Goal: Navigation & Orientation: Find specific page/section

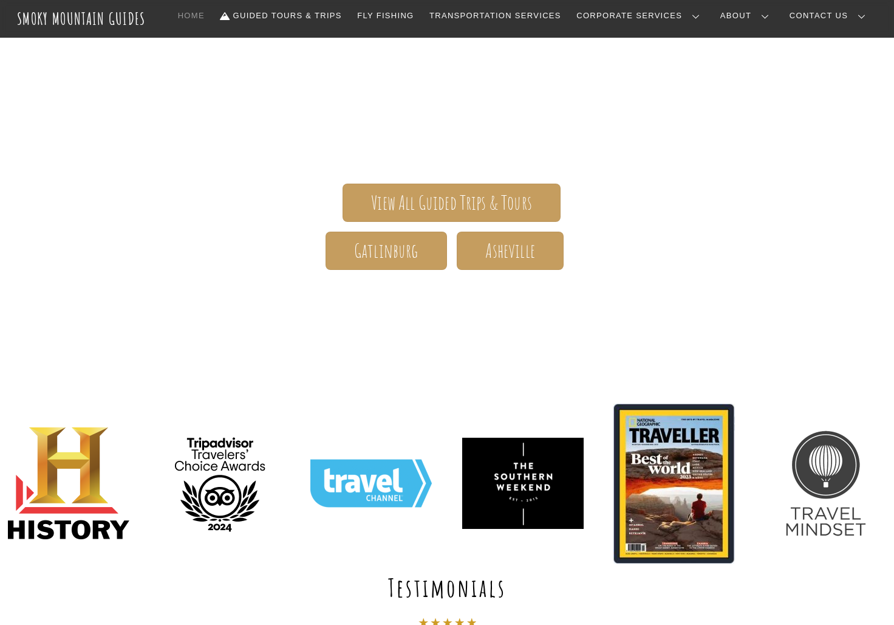
scroll to position [104, 0]
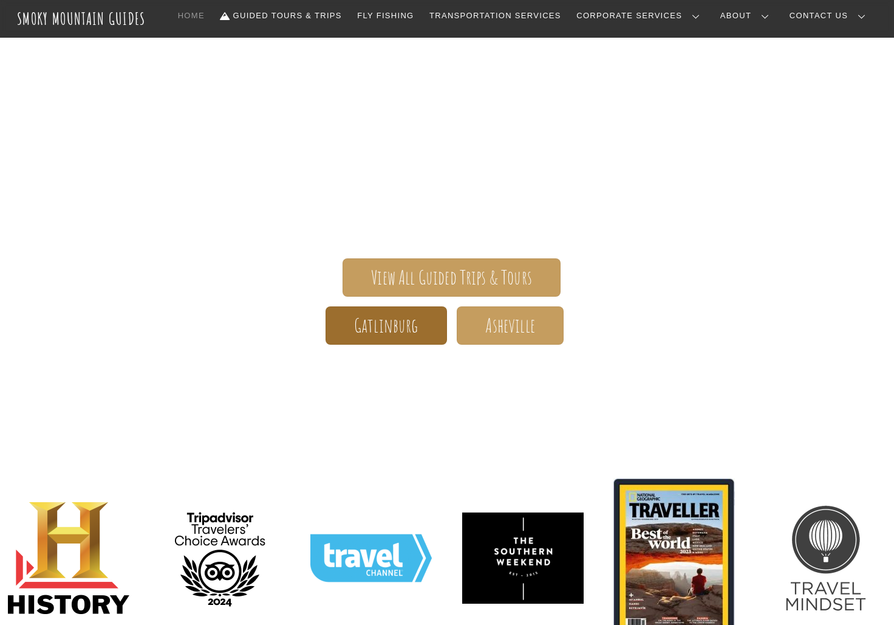
click at [388, 320] on span "Gatlinburg" at bounding box center [386, 325] width 64 height 13
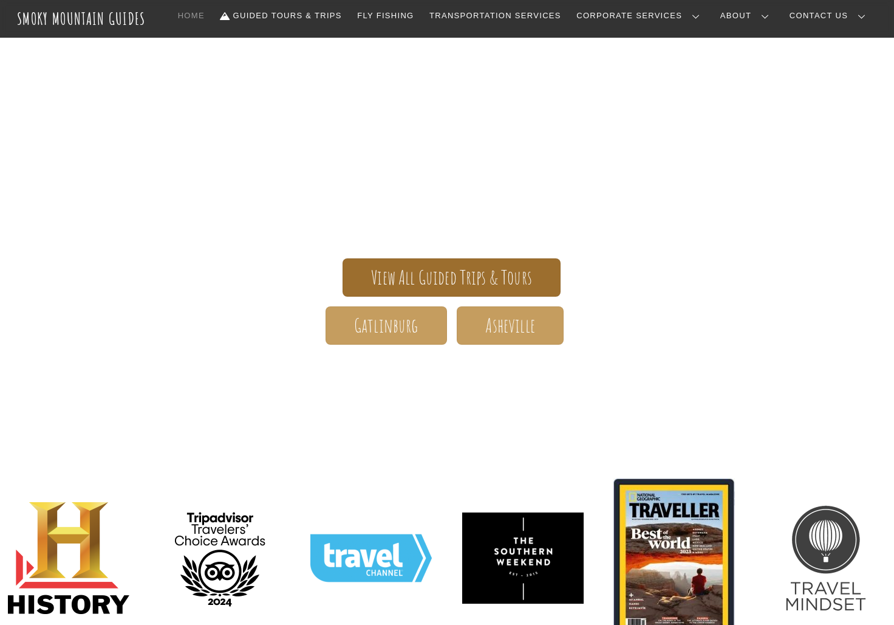
scroll to position [129, 0]
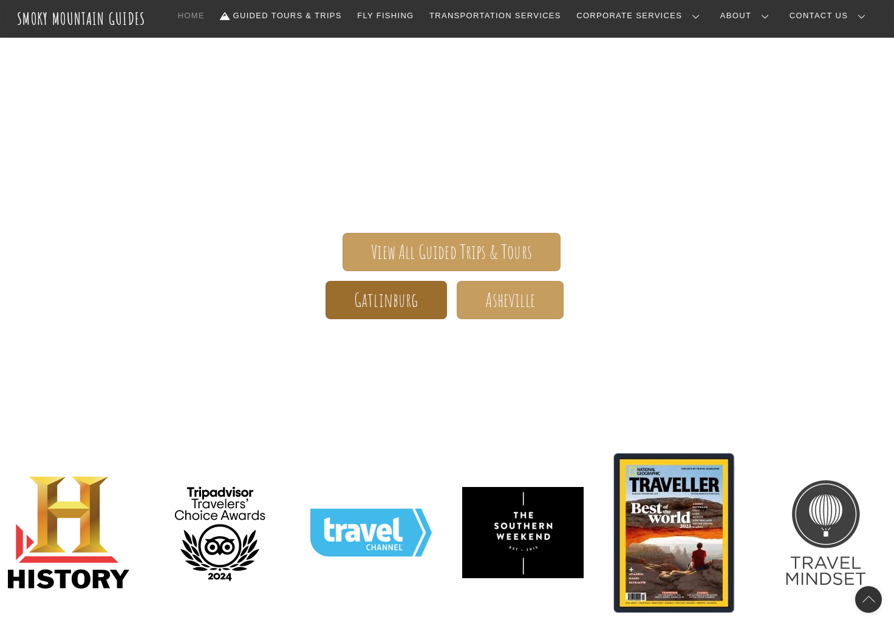
click at [382, 296] on span "Gatlinburg" at bounding box center [386, 299] width 64 height 13
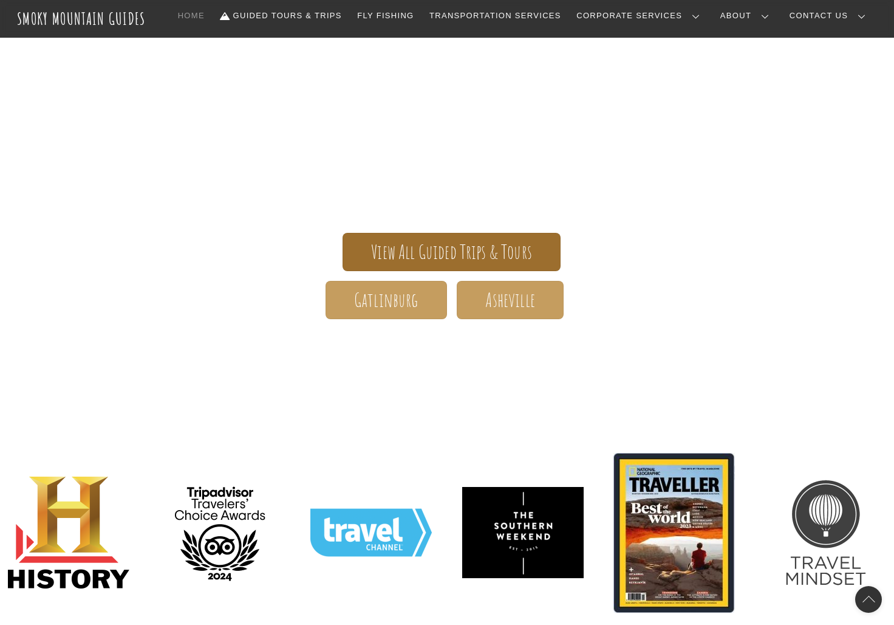
click at [437, 250] on span "View All Guided Trips & Tours" at bounding box center [451, 251] width 161 height 13
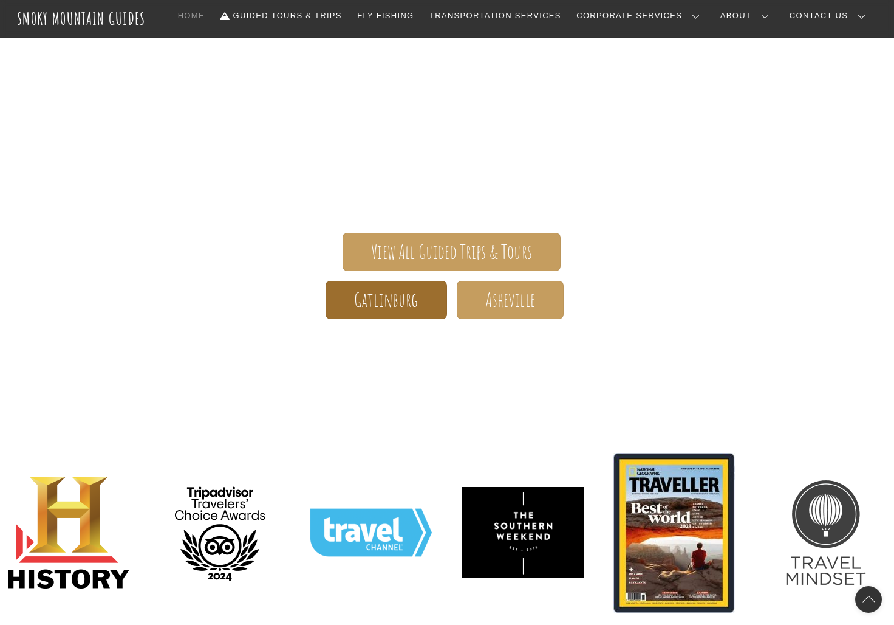
click at [396, 293] on span "Gatlinburg" at bounding box center [386, 299] width 64 height 13
click at [392, 295] on span "Gatlinburg" at bounding box center [386, 299] width 64 height 13
click at [405, 296] on span "Gatlinburg" at bounding box center [386, 299] width 64 height 13
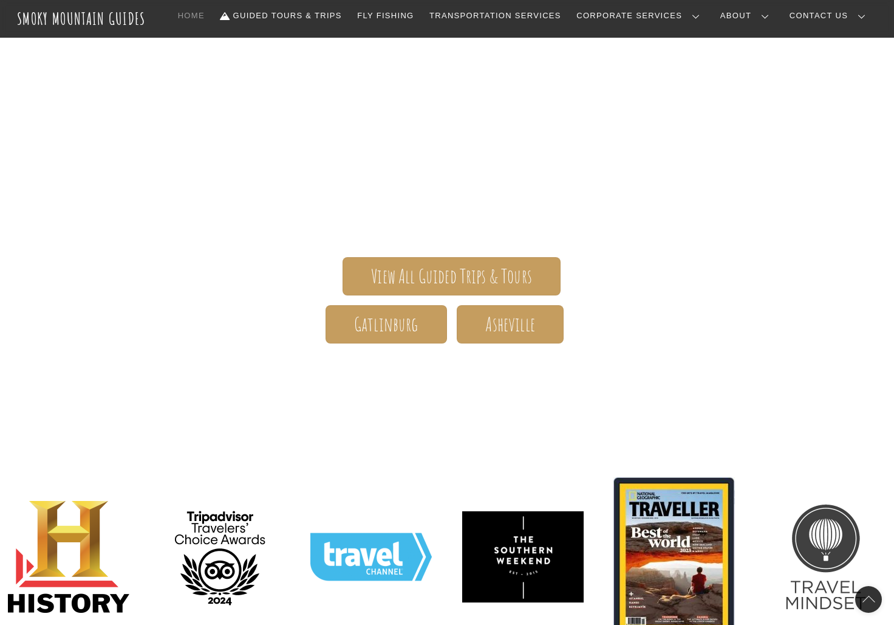
scroll to position [108, 0]
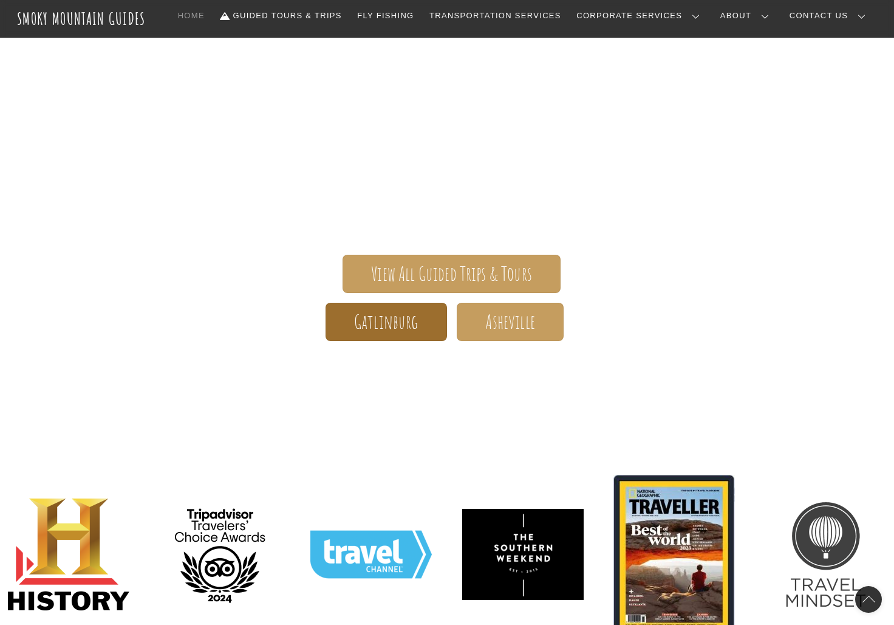
click at [368, 323] on span "Gatlinburg" at bounding box center [386, 321] width 64 height 13
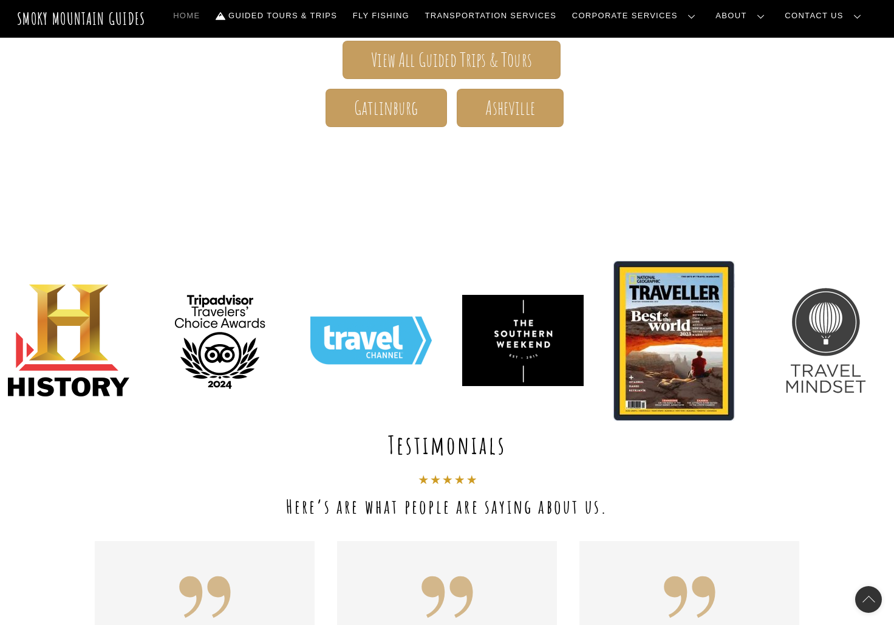
scroll to position [0, 0]
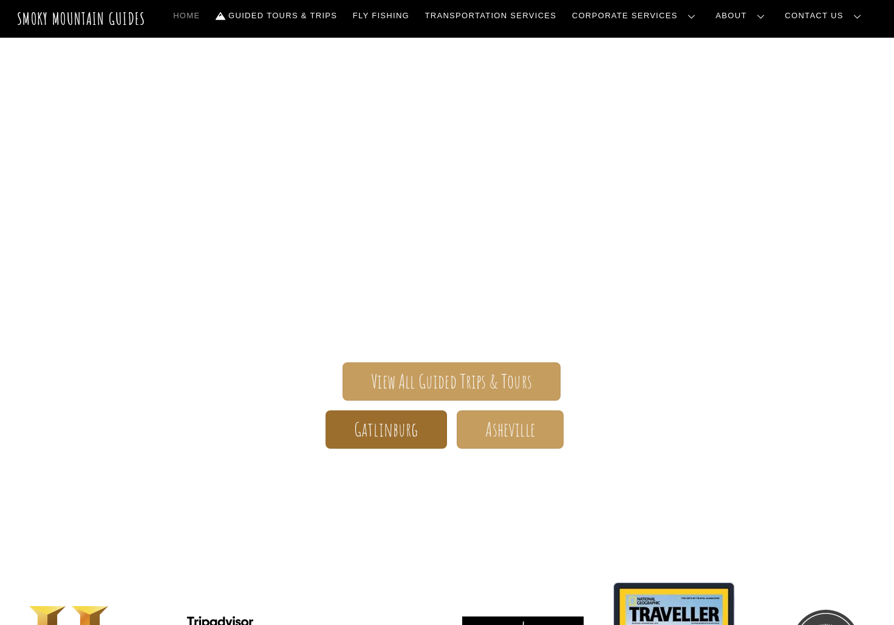
click at [369, 434] on span "Gatlinburg" at bounding box center [386, 429] width 64 height 13
click at [406, 443] on link "Gatlinburg" at bounding box center [387, 429] width 122 height 38
click at [416, 448] on div "Smoky Mountain Guides The ONLY one-stop, full Service Guide Company for the Gat…" at bounding box center [447, 340] width 705 height 338
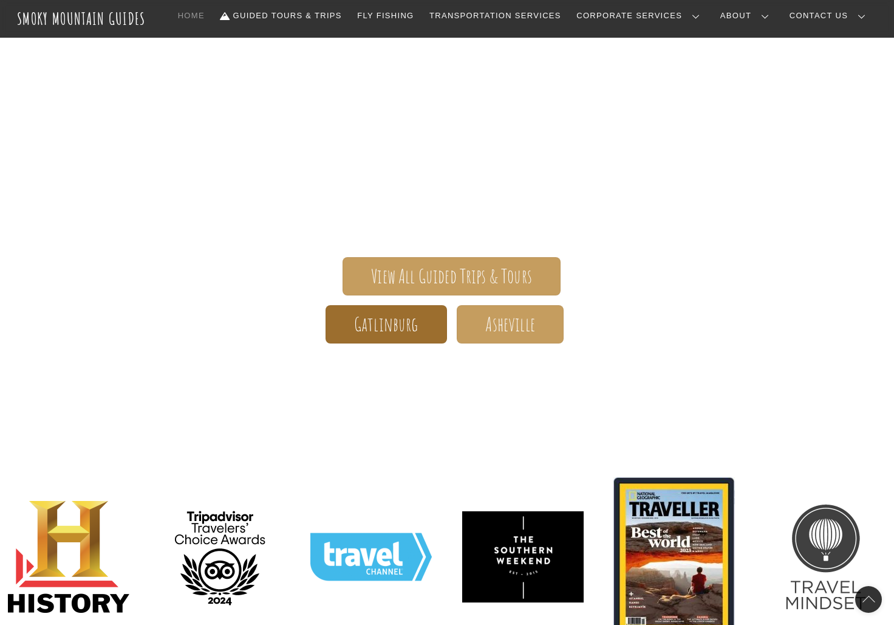
click at [397, 327] on span "Gatlinburg" at bounding box center [386, 324] width 64 height 13
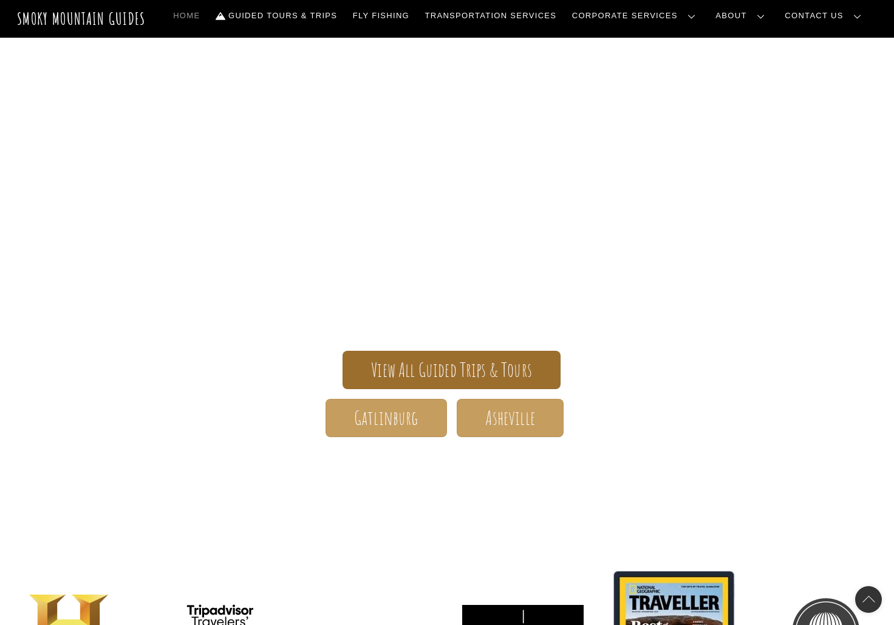
scroll to position [94, 0]
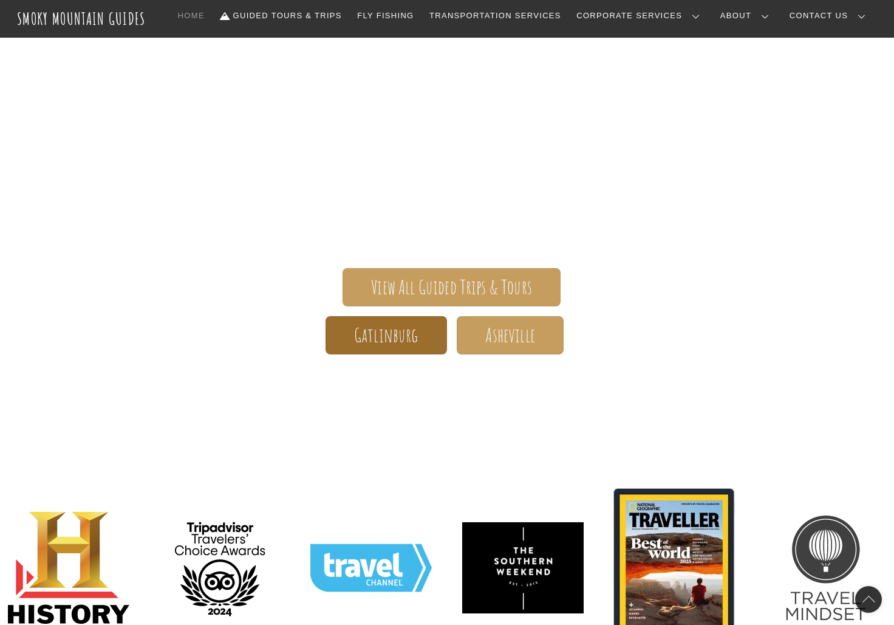
click at [388, 317] on link "Gatlinburg" at bounding box center [387, 335] width 122 height 38
click at [355, 336] on span "Gatlinburg" at bounding box center [386, 335] width 64 height 13
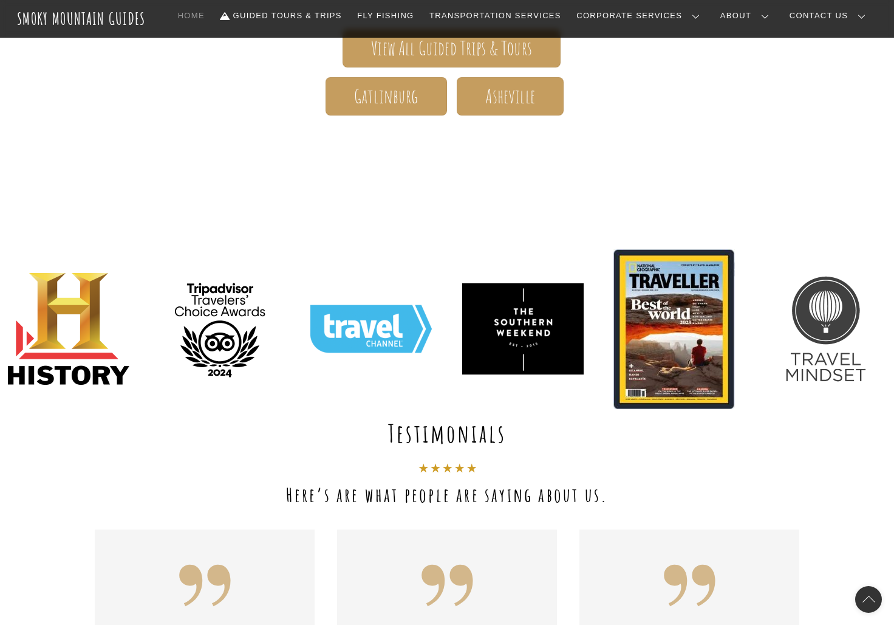
scroll to position [0, 0]
